Goal: Transaction & Acquisition: Book appointment/travel/reservation

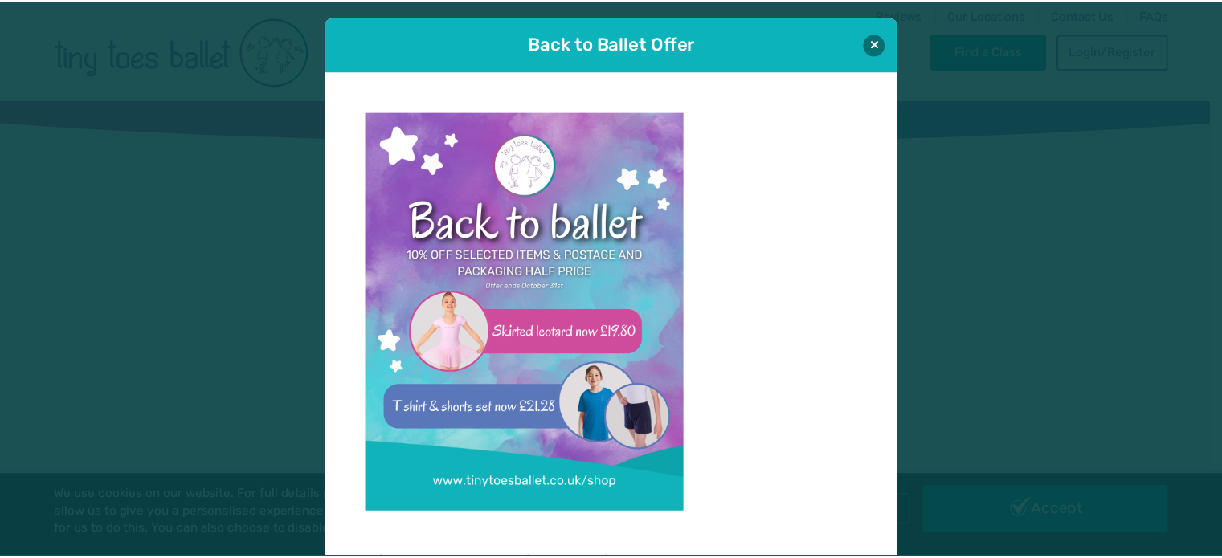
scroll to position [16, 0]
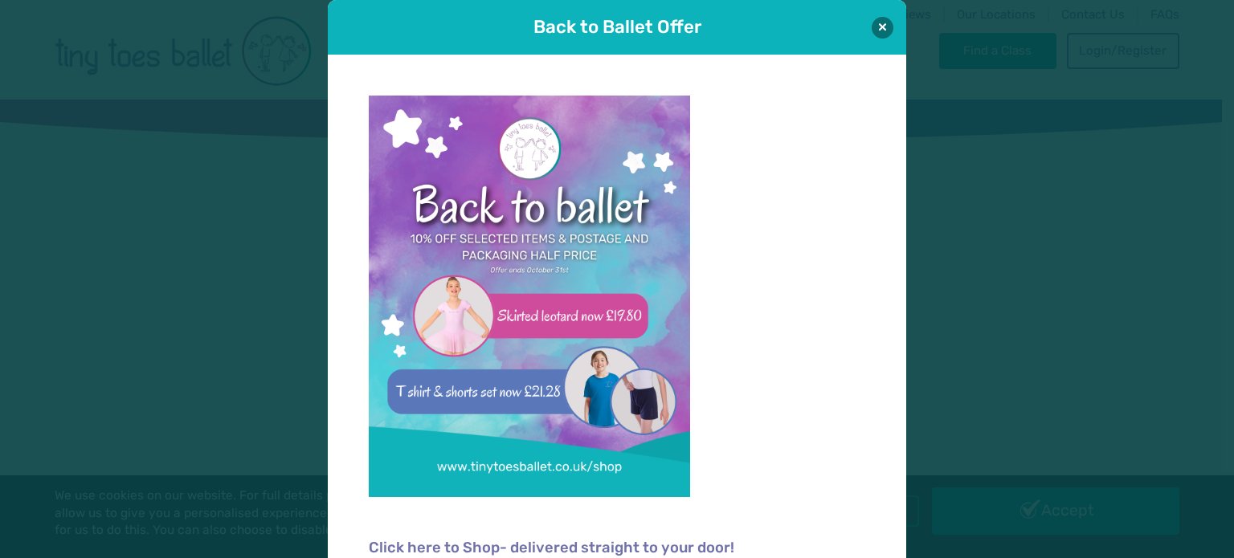
type input "**********"
click at [874, 25] on button at bounding box center [883, 28] width 22 height 22
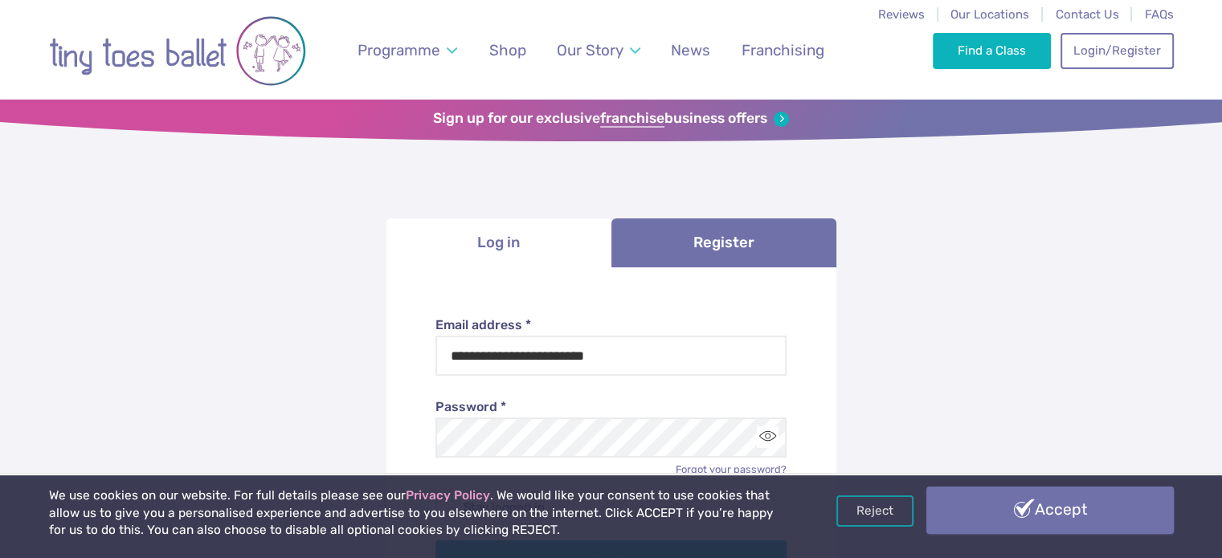
click at [1031, 507] on link "Accept" at bounding box center [1049, 510] width 247 height 47
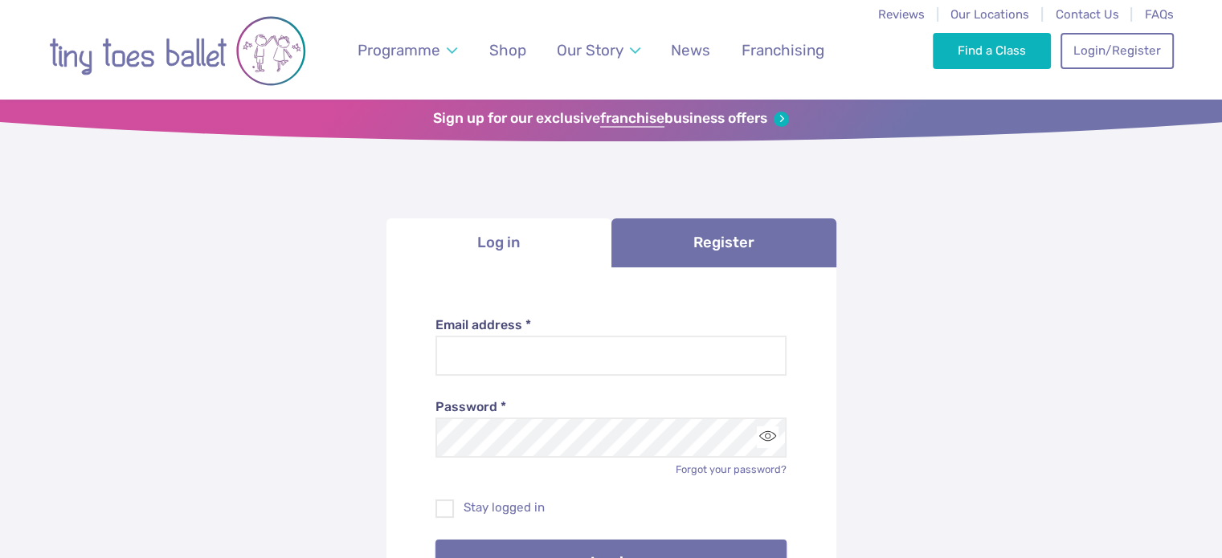
type input "**********"
click at [678, 542] on button "Log in" at bounding box center [610, 562] width 351 height 45
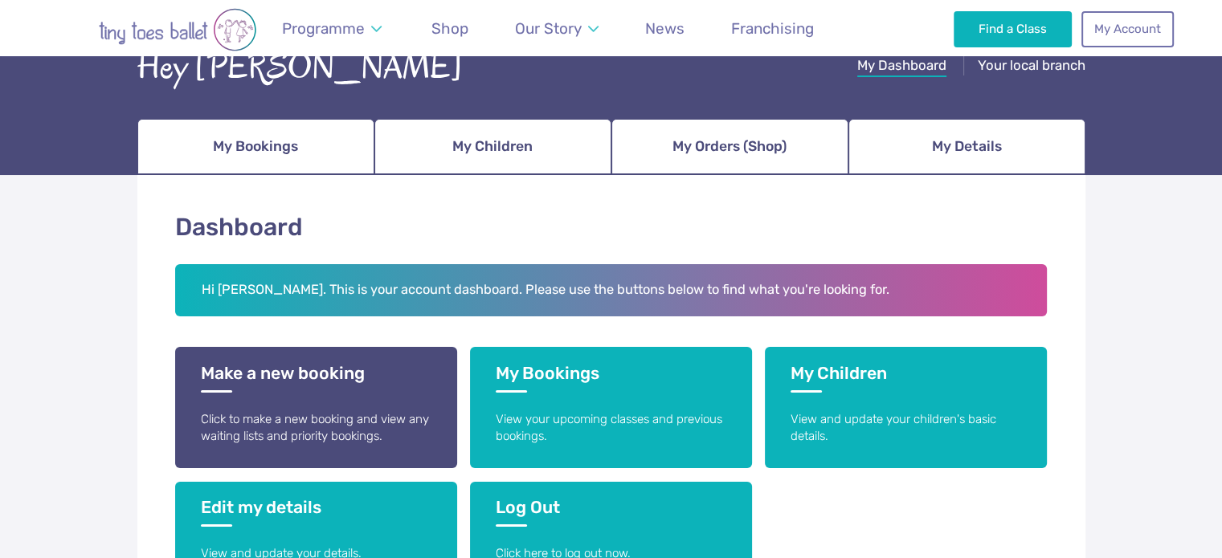
scroll to position [141, 0]
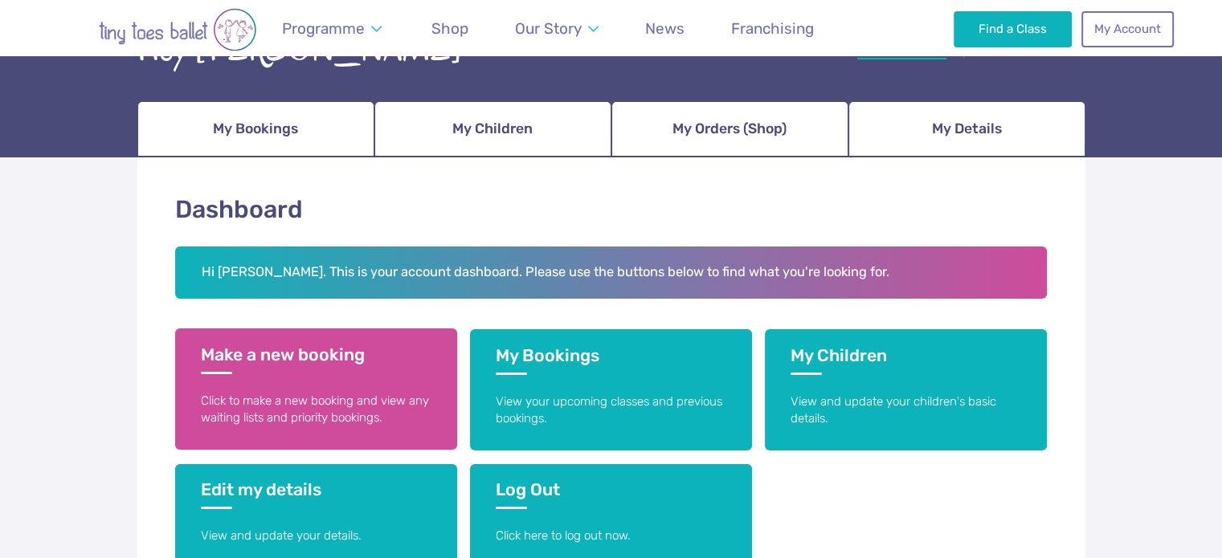
click at [344, 400] on p "Click to make a new booking and view any waiting lists and priority bookings." at bounding box center [316, 410] width 231 height 35
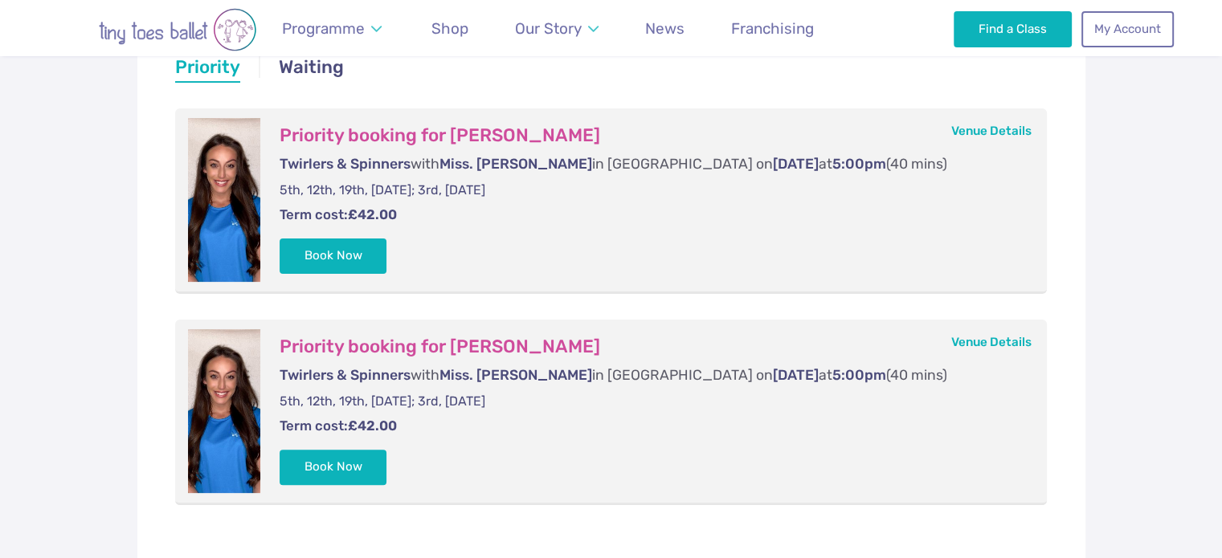
scroll to position [348, 0]
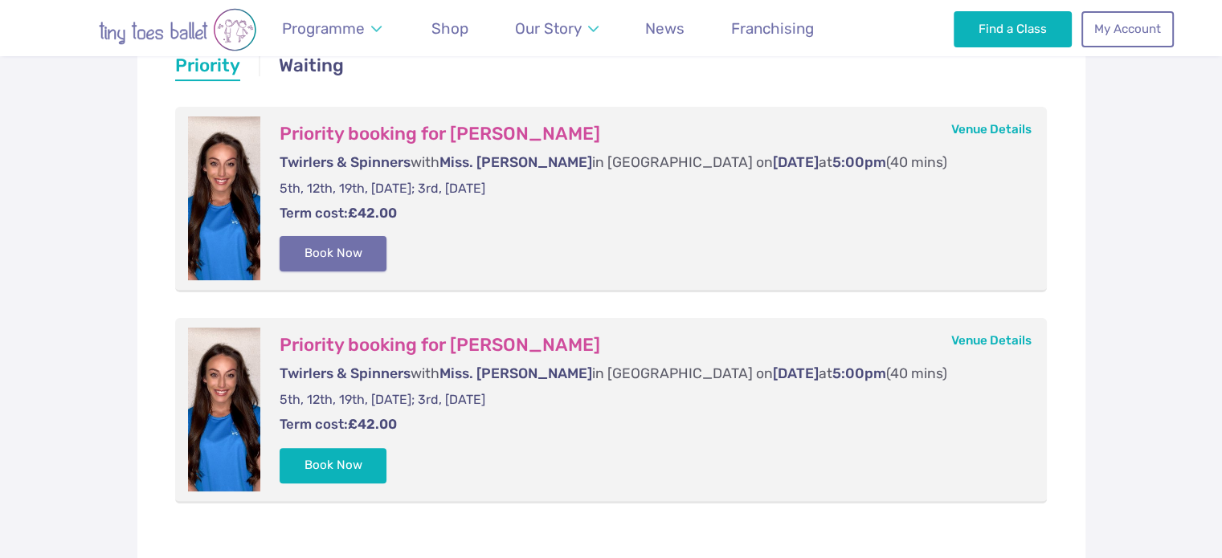
click at [350, 251] on button "Book Now" at bounding box center [334, 253] width 108 height 35
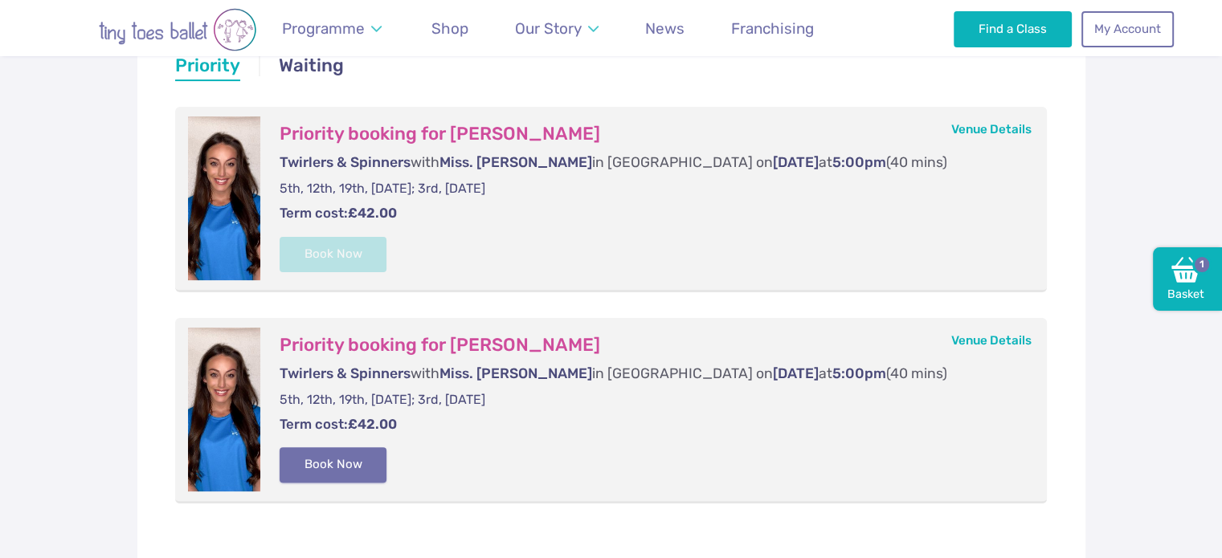
click at [357, 471] on button "Book Now" at bounding box center [334, 464] width 108 height 35
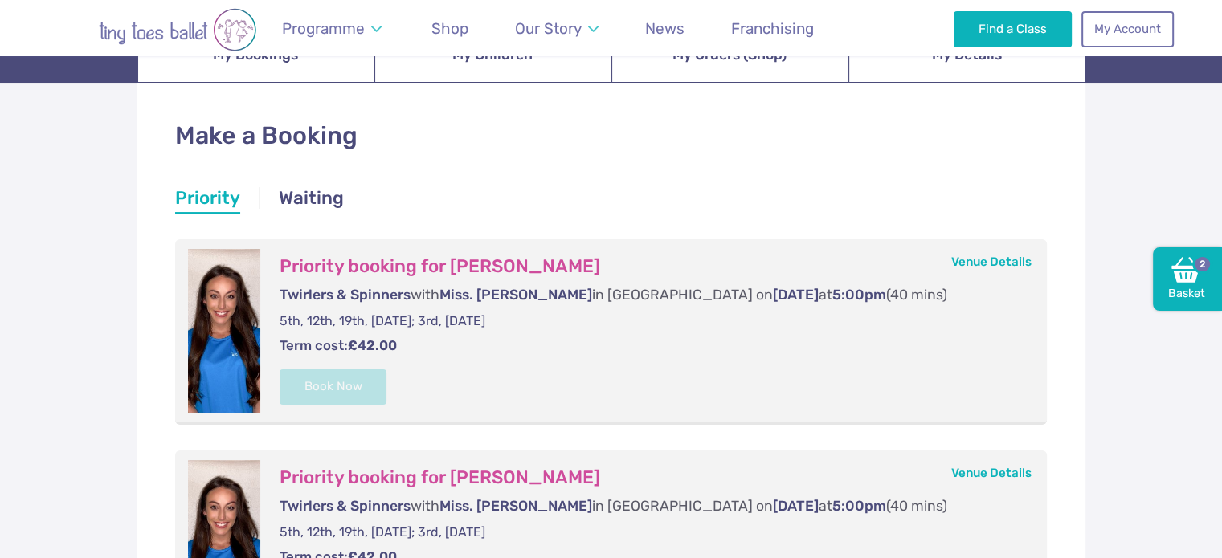
scroll to position [161, 0]
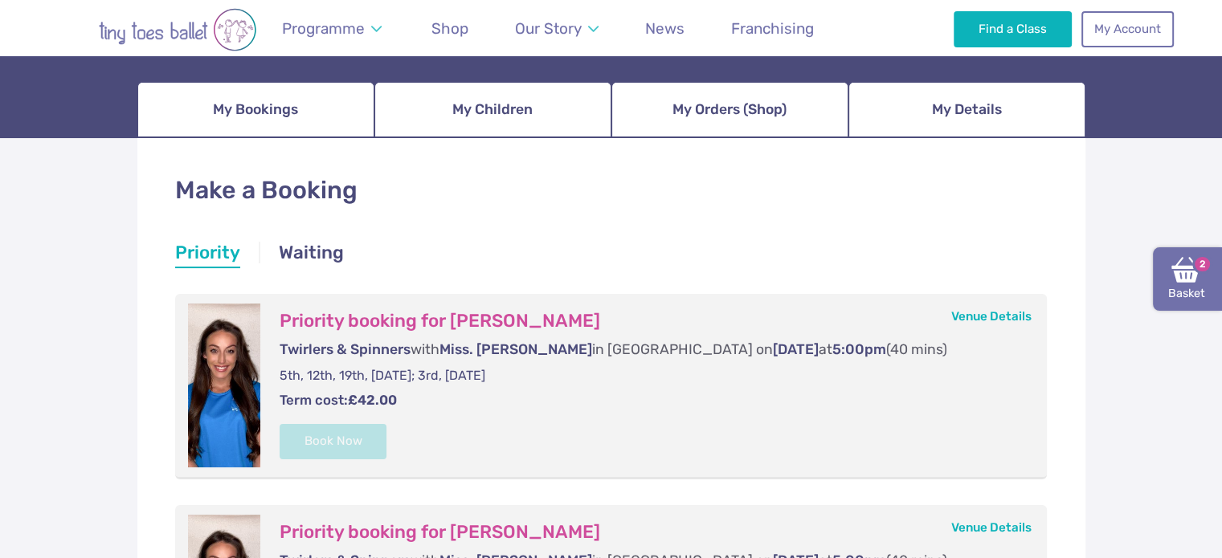
click at [1196, 297] on link "Basket 2" at bounding box center [1187, 279] width 69 height 64
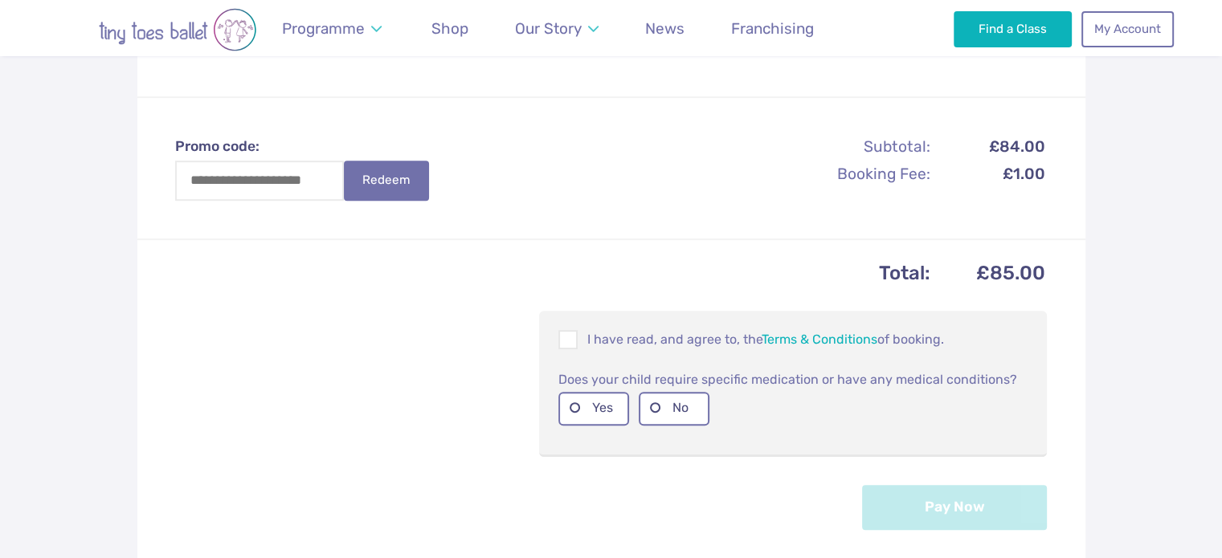
scroll to position [705, 0]
click at [574, 333] on span at bounding box center [569, 340] width 18 height 15
click at [664, 390] on label "No" at bounding box center [674, 406] width 71 height 33
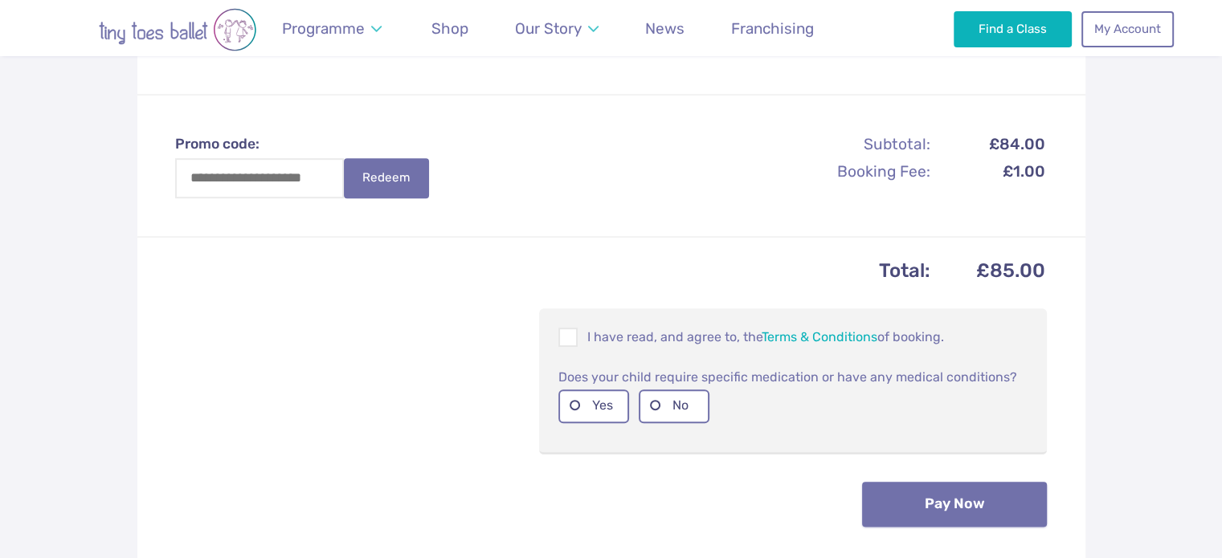
click at [913, 482] on button "Pay Now" at bounding box center [954, 504] width 185 height 45
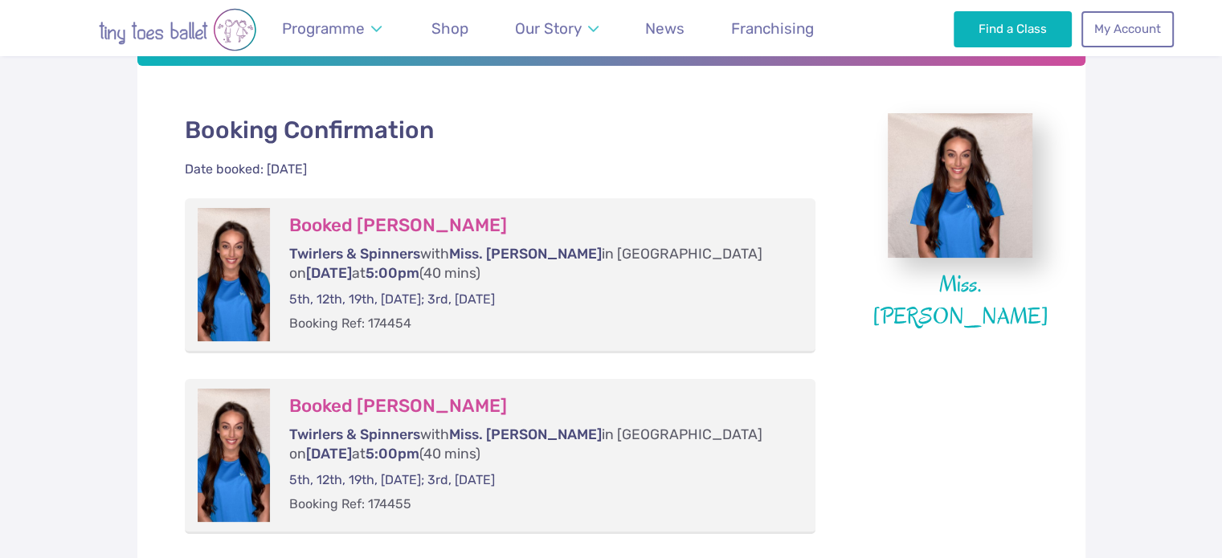
scroll to position [322, 0]
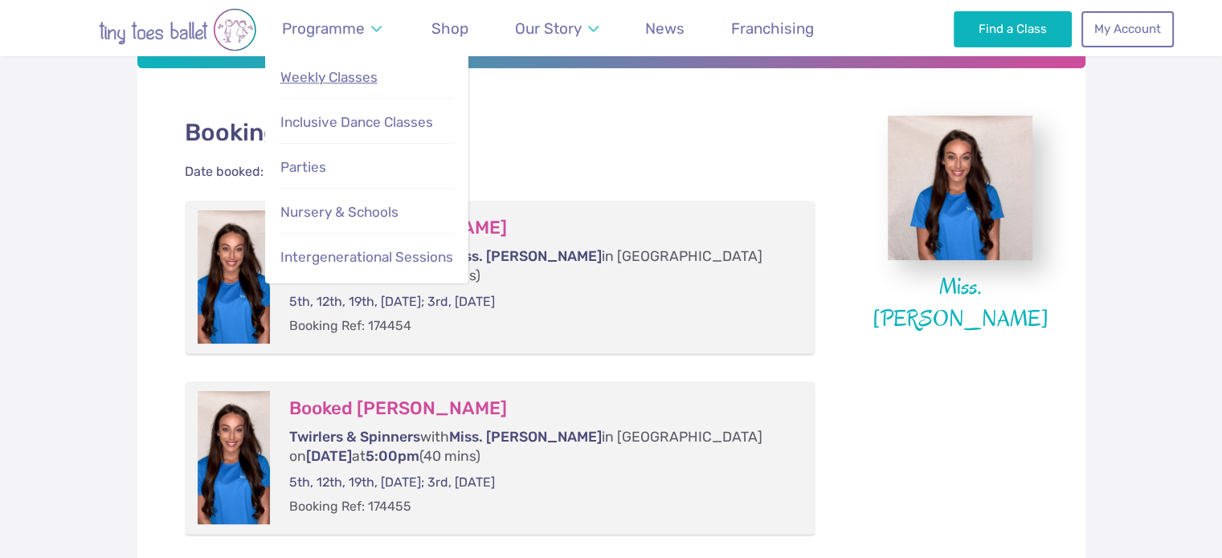
click at [341, 83] on span "Weekly Classes" at bounding box center [328, 77] width 97 height 16
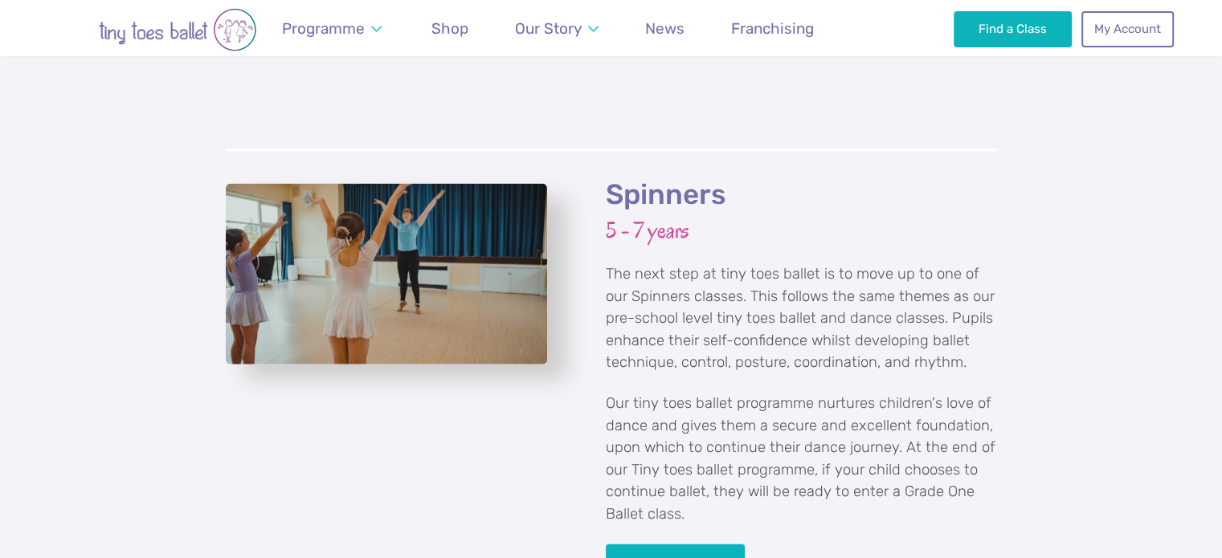
scroll to position [3618, 0]
